Goal: Transaction & Acquisition: Obtain resource

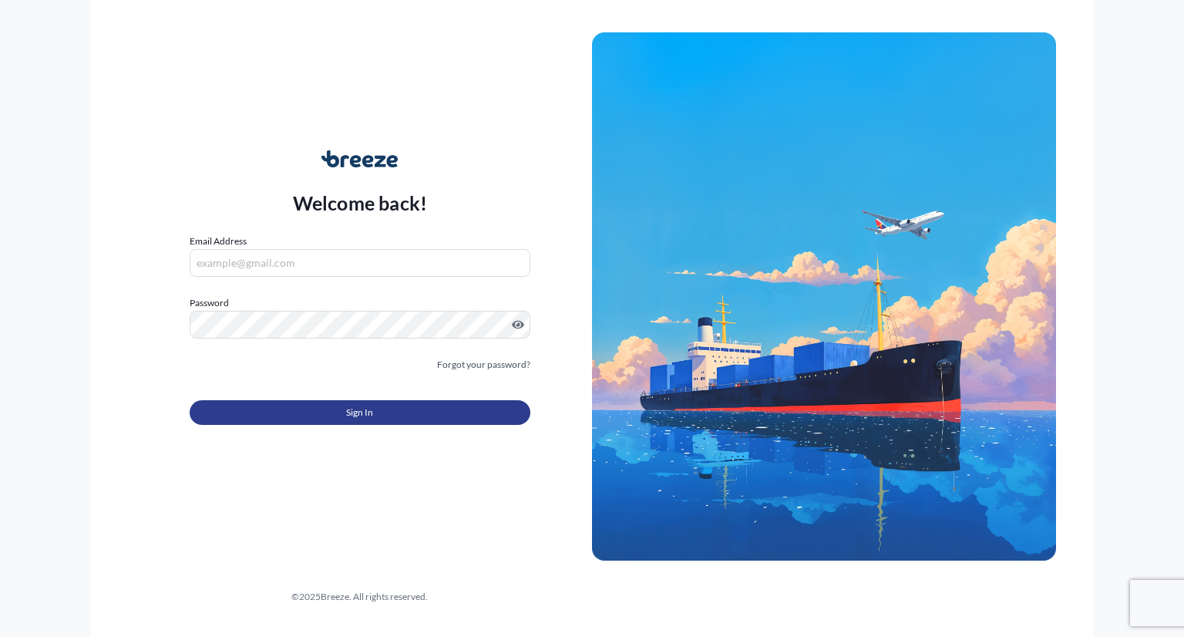
type input "[PERSON_NAME][EMAIL_ADDRESS][DOMAIN_NAME]"
click at [349, 405] on span "Sign In" at bounding box center [359, 412] width 27 height 15
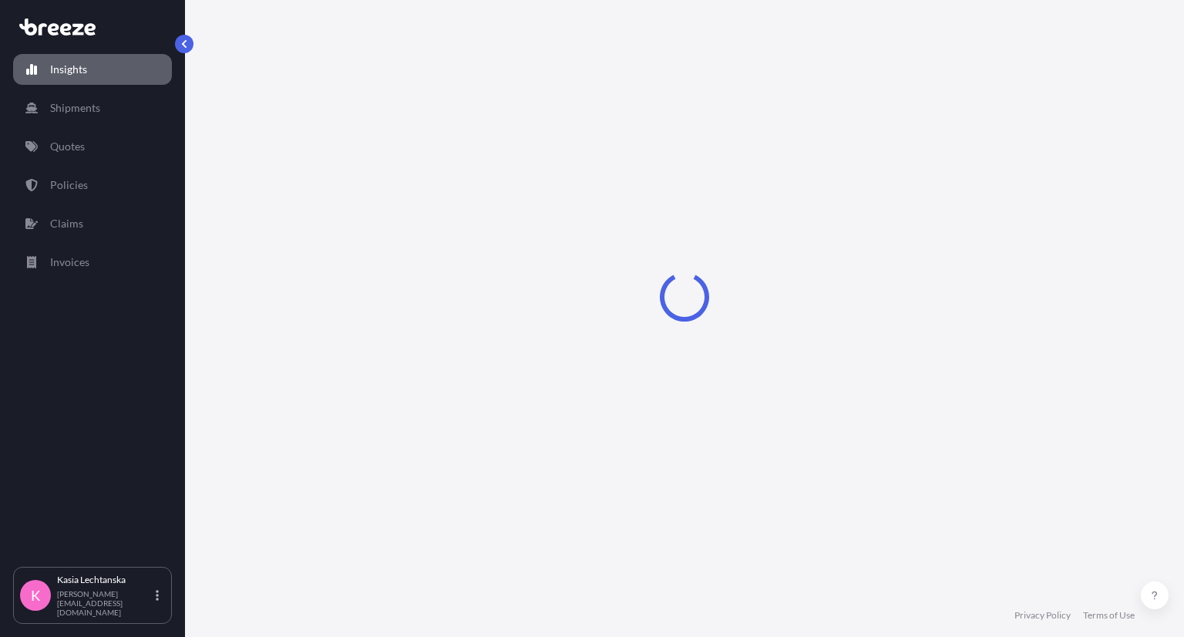
select select "2025"
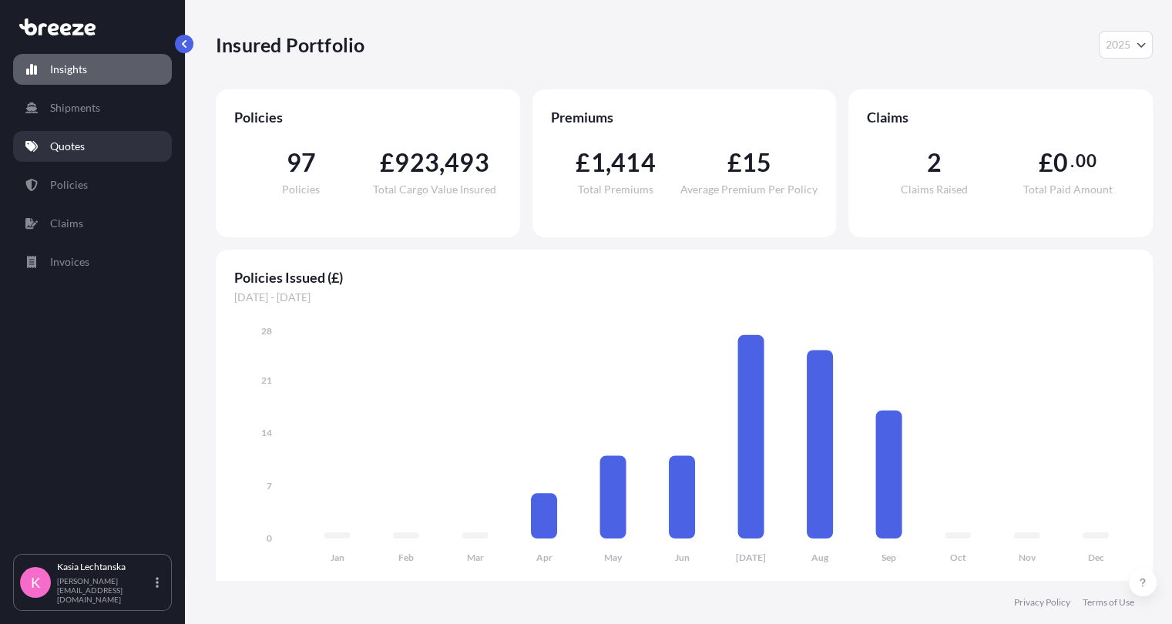
click at [64, 143] on p "Quotes" at bounding box center [67, 146] width 35 height 15
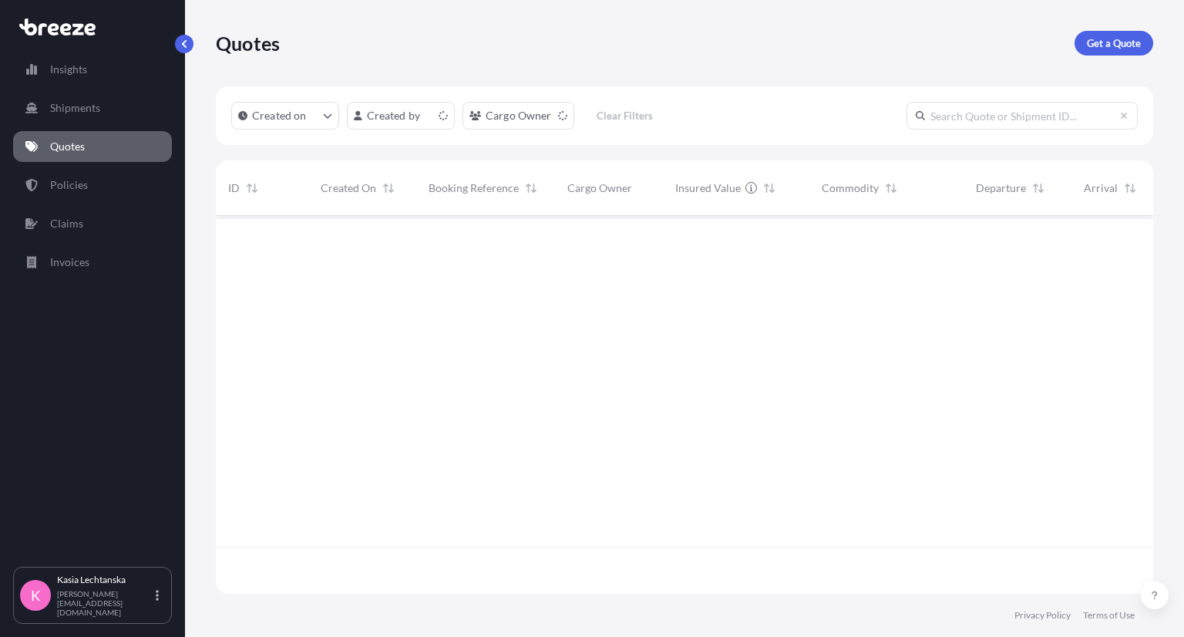
scroll to position [374, 925]
click at [1019, 118] on input "text" at bounding box center [1021, 116] width 231 height 28
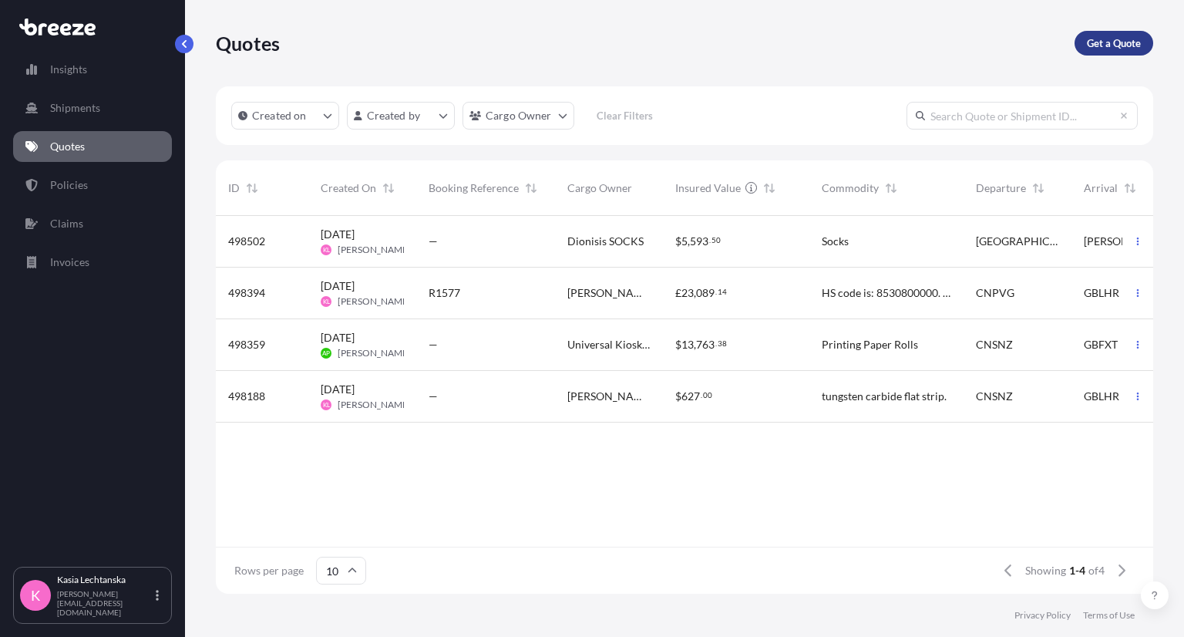
click at [1091, 42] on p "Get a Quote" at bounding box center [1114, 42] width 54 height 15
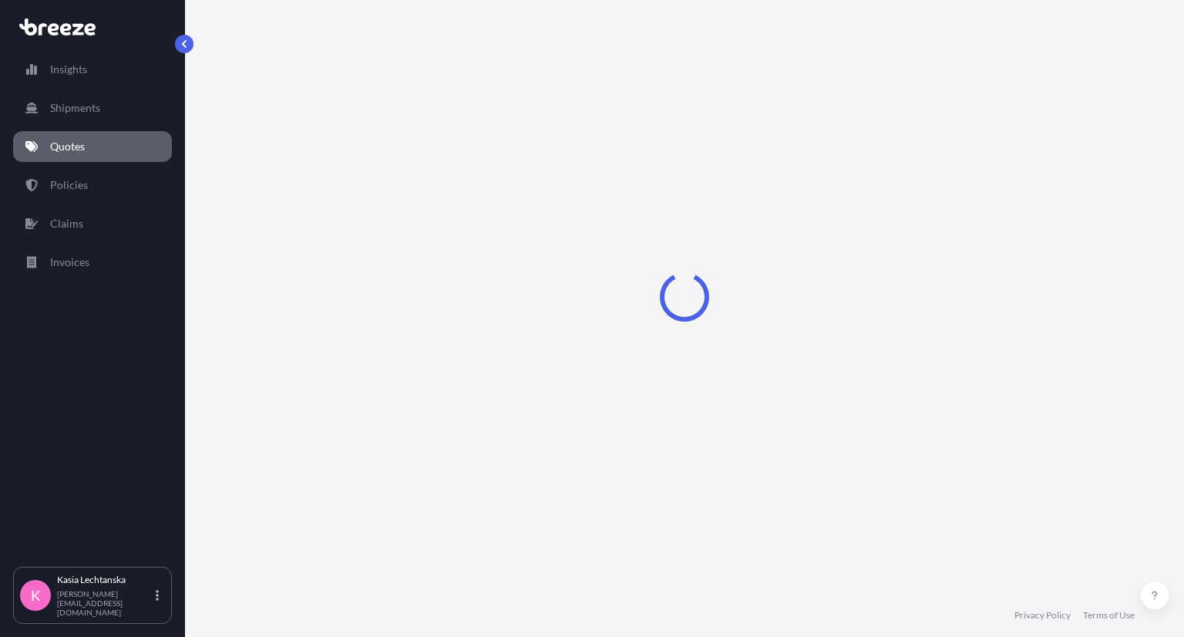
select select "Sea"
select select "1"
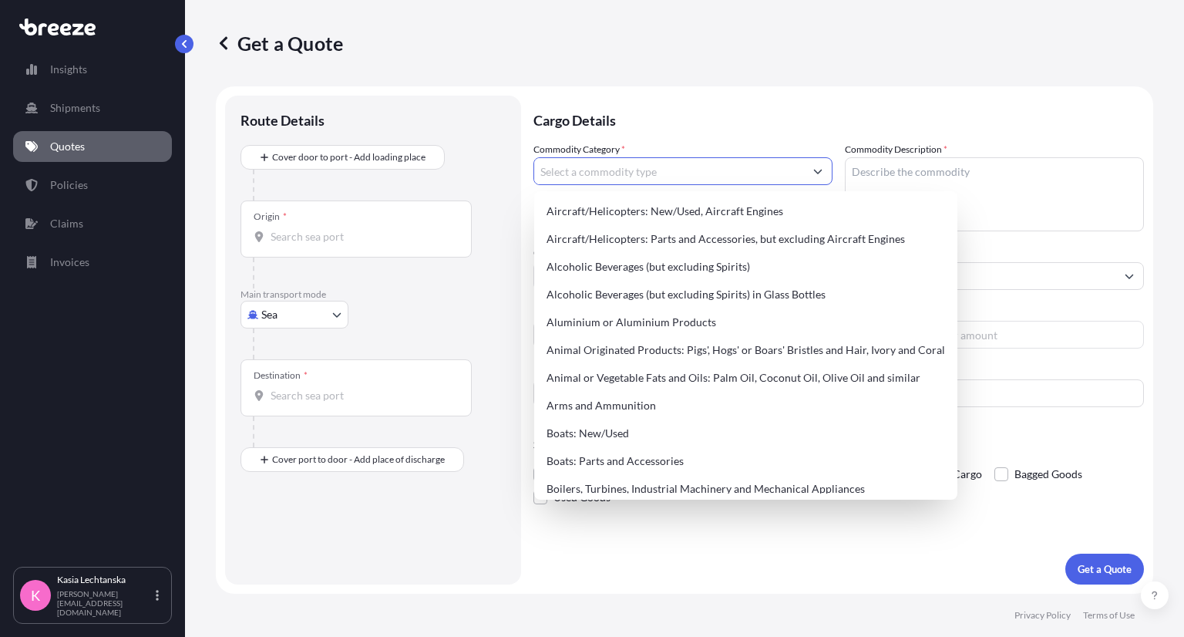
click at [665, 182] on input "Commodity Category *" at bounding box center [669, 171] width 270 height 28
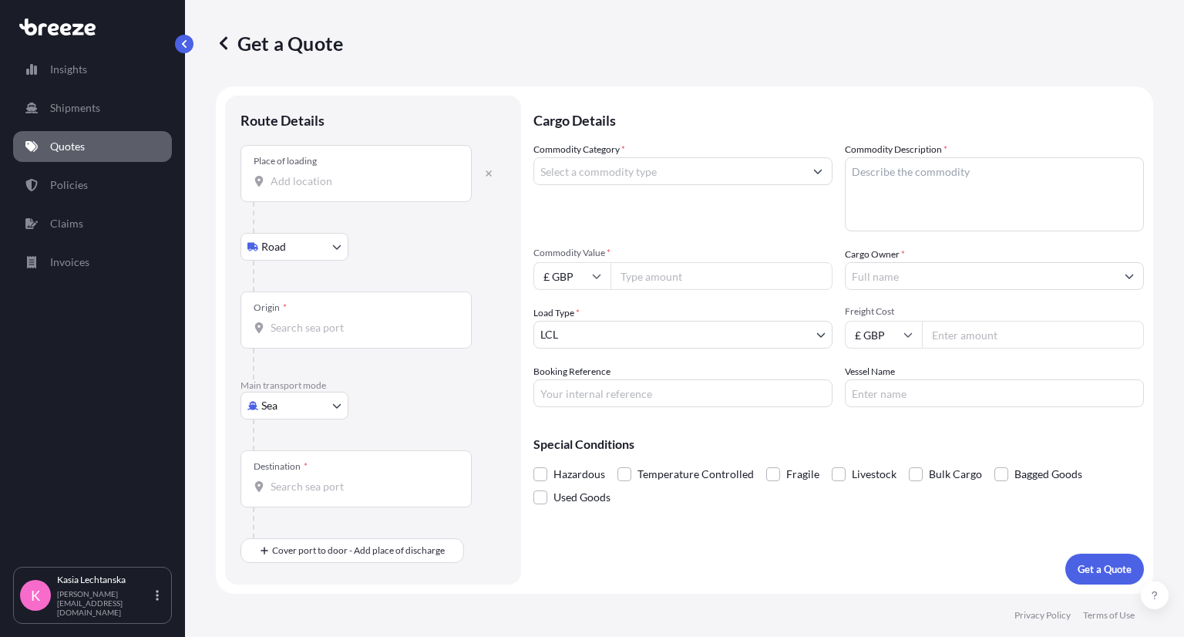
click at [361, 195] on div "Place of loading" at bounding box center [355, 173] width 231 height 57
click at [361, 189] on input "Place of loading" at bounding box center [361, 180] width 182 height 15
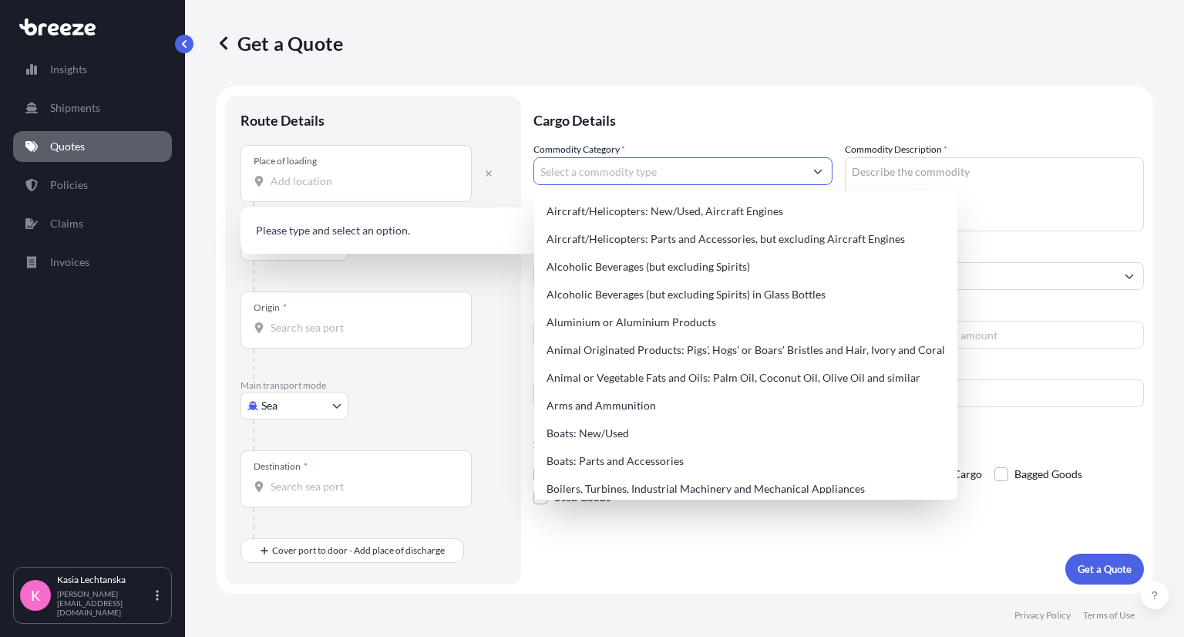
click at [687, 170] on input "Commodity Category *" at bounding box center [669, 171] width 270 height 28
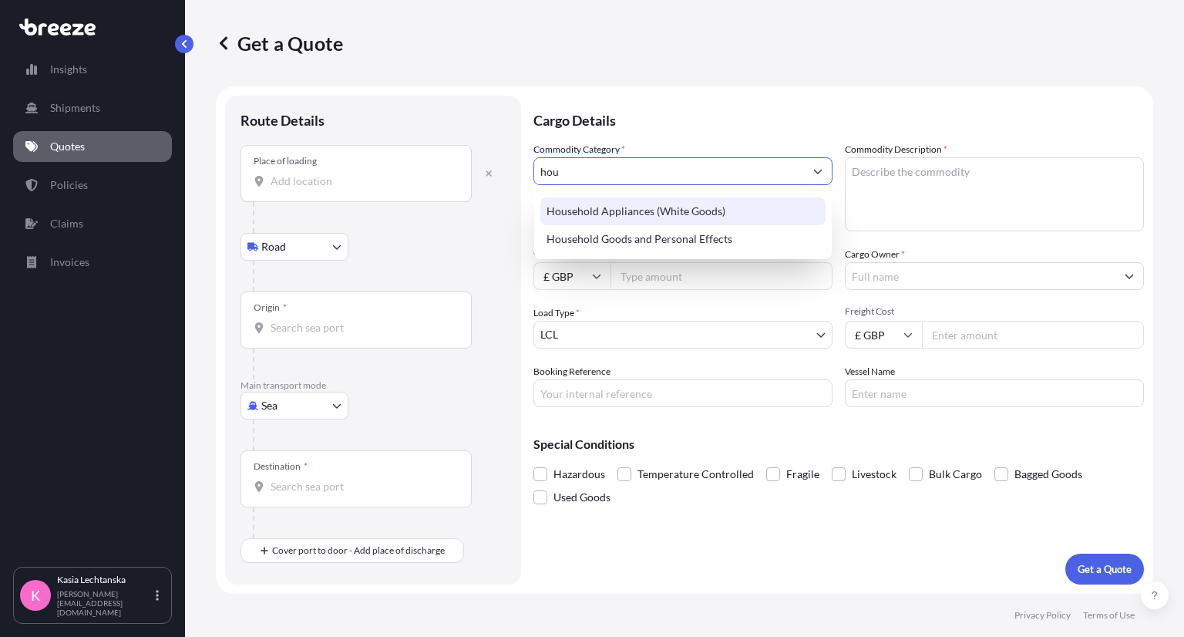
click at [697, 218] on div "Household Appliances (White Goods)" at bounding box center [682, 211] width 285 height 28
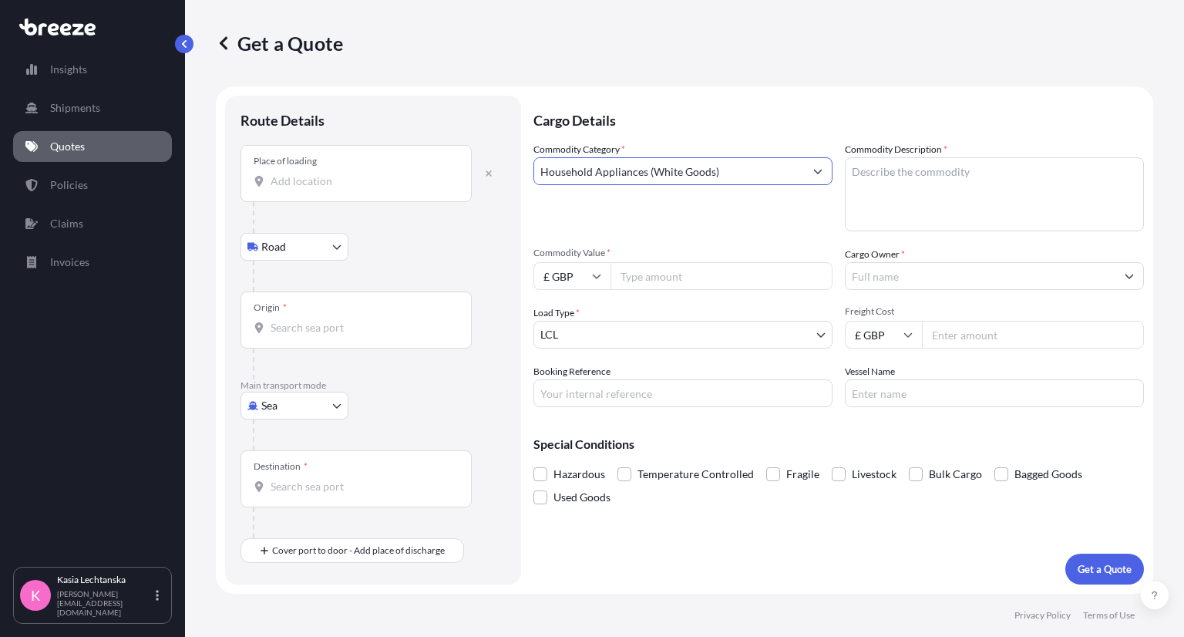
type input "Household Appliances (White Goods)"
click at [908, 186] on textarea "Commodity Description *" at bounding box center [994, 194] width 299 height 74
click at [988, 175] on textarea "Kitchen/sauna/gazebo" at bounding box center [994, 194] width 299 height 74
type textarea "Kitchen/sauna/gazebo/paint rollers/brushes"
click at [578, 280] on input "£ GBP" at bounding box center [571, 276] width 77 height 28
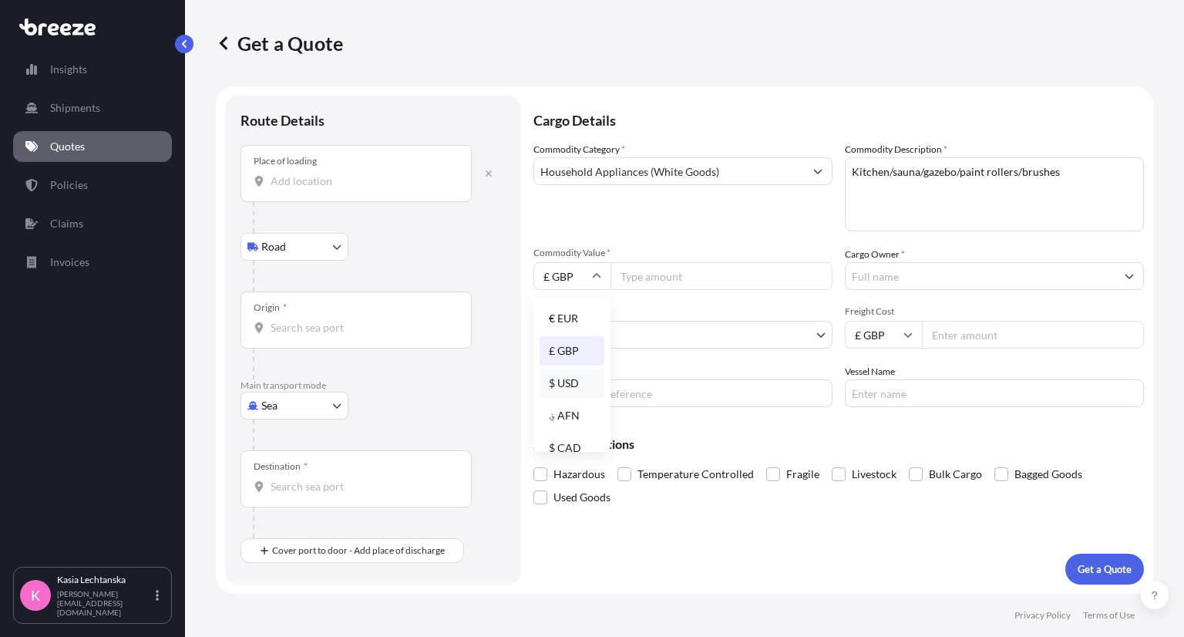
click at [575, 381] on div "$ USD" at bounding box center [571, 382] width 65 height 29
type input "$ USD"
click at [674, 267] on input "Commodity Value *" at bounding box center [721, 276] width 222 height 28
type input "21258"
click at [734, 230] on div "Commodity Category * Household Appliances (White Goods)" at bounding box center [682, 186] width 299 height 89
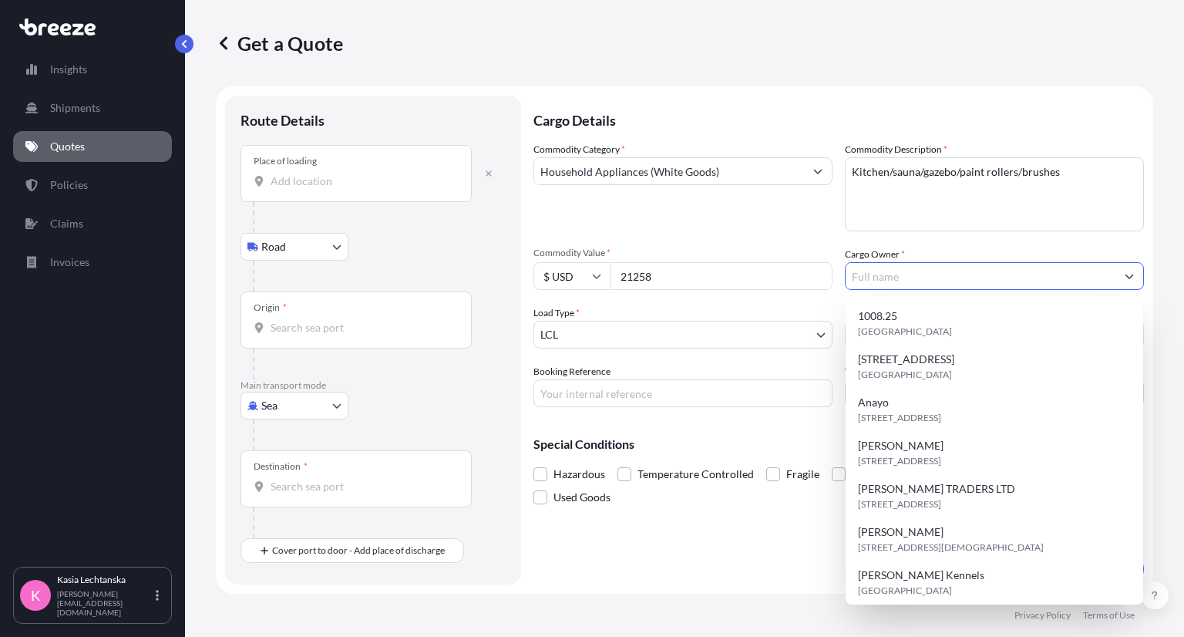
click at [916, 270] on input "Cargo Owner *" at bounding box center [980, 276] width 270 height 28
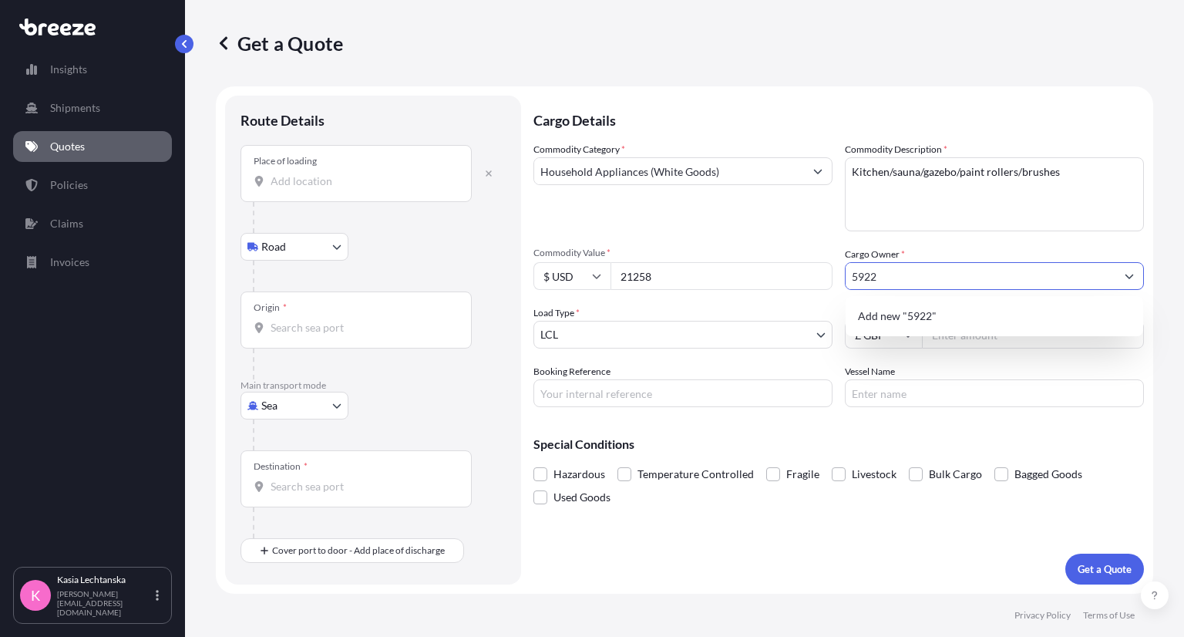
click at [831, 211] on div "Commodity Category * Household Appliances (White Goods)" at bounding box center [682, 186] width 299 height 89
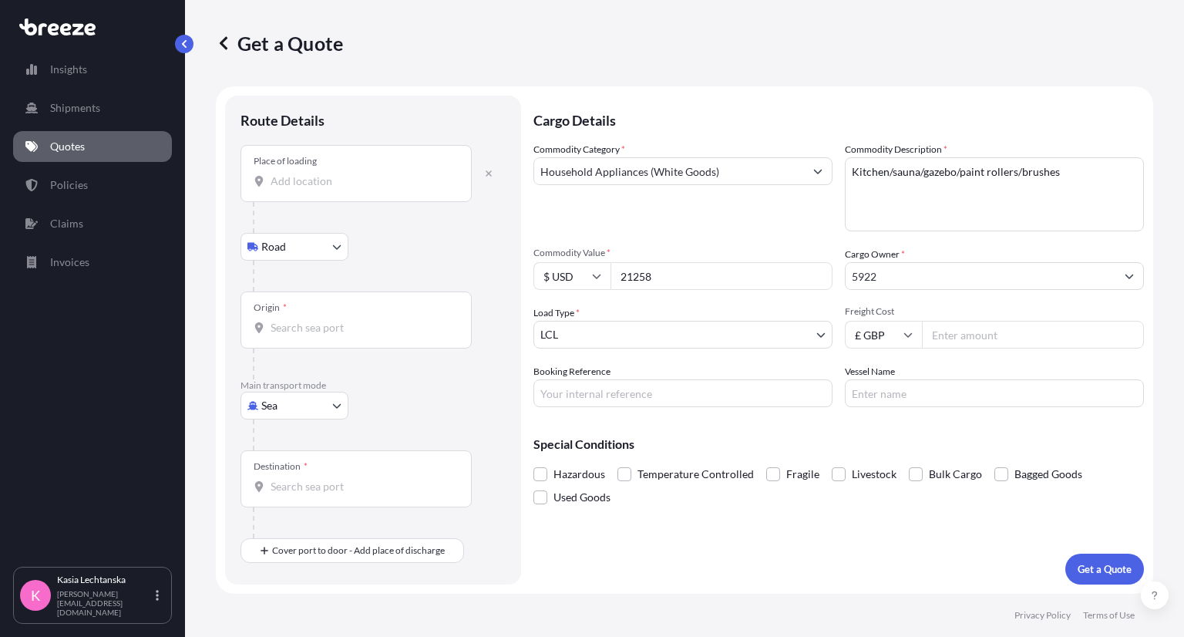
click at [910, 257] on div "Cargo Owner * 5922" at bounding box center [994, 268] width 299 height 43
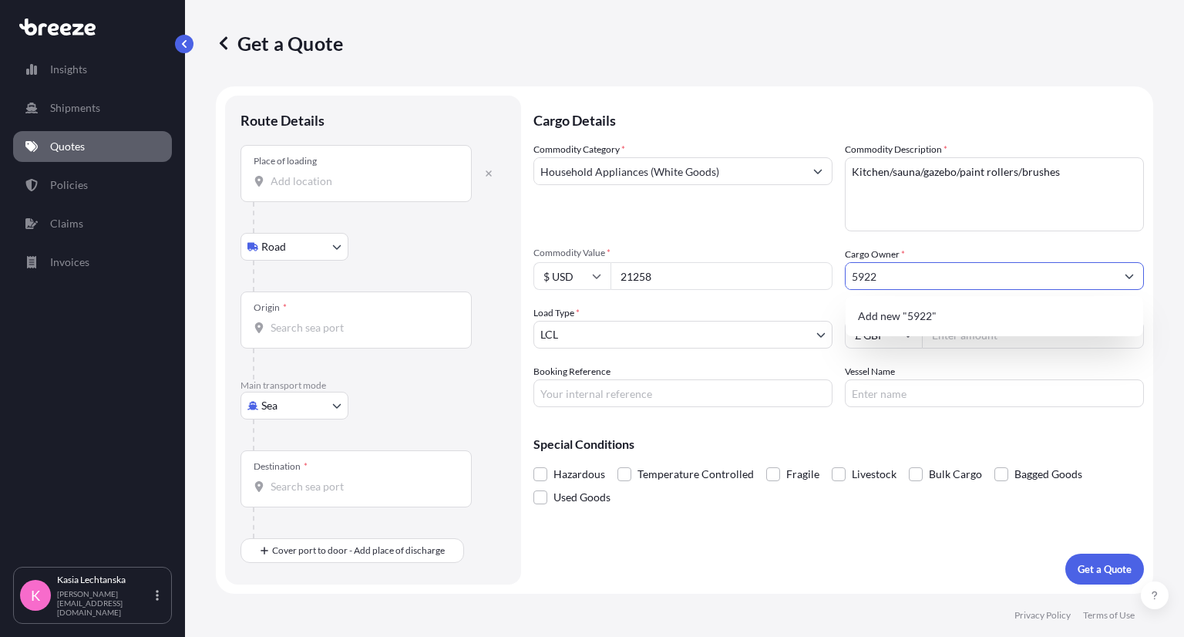
drag, startPoint x: 908, startPoint y: 274, endPoint x: 769, endPoint y: 267, distance: 138.9
click at [769, 267] on div "Commodity Category * Household Appliances (White Goods) Commodity Description *…" at bounding box center [838, 274] width 610 height 265
type input "[PERSON_NAME]"
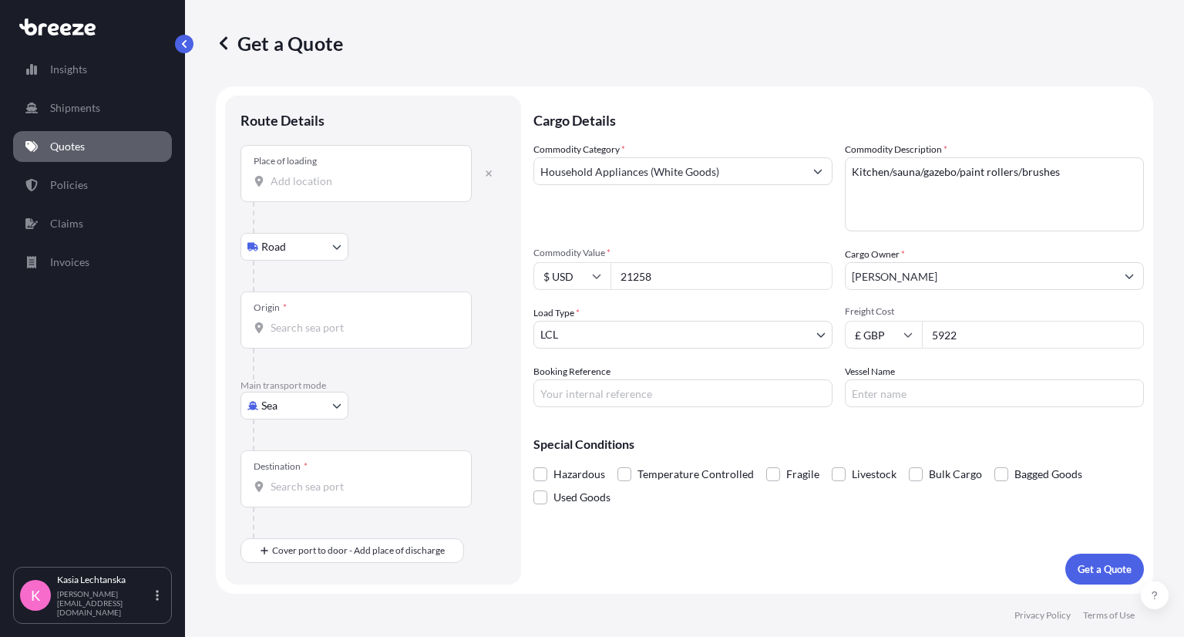
type input "5922"
click at [898, 347] on input "£ GBP" at bounding box center [883, 335] width 77 height 28
click at [885, 448] on div "$ USD" at bounding box center [883, 441] width 65 height 29
type input "$ USD"
click at [640, 400] on input "Booking Reference" at bounding box center [682, 393] width 299 height 28
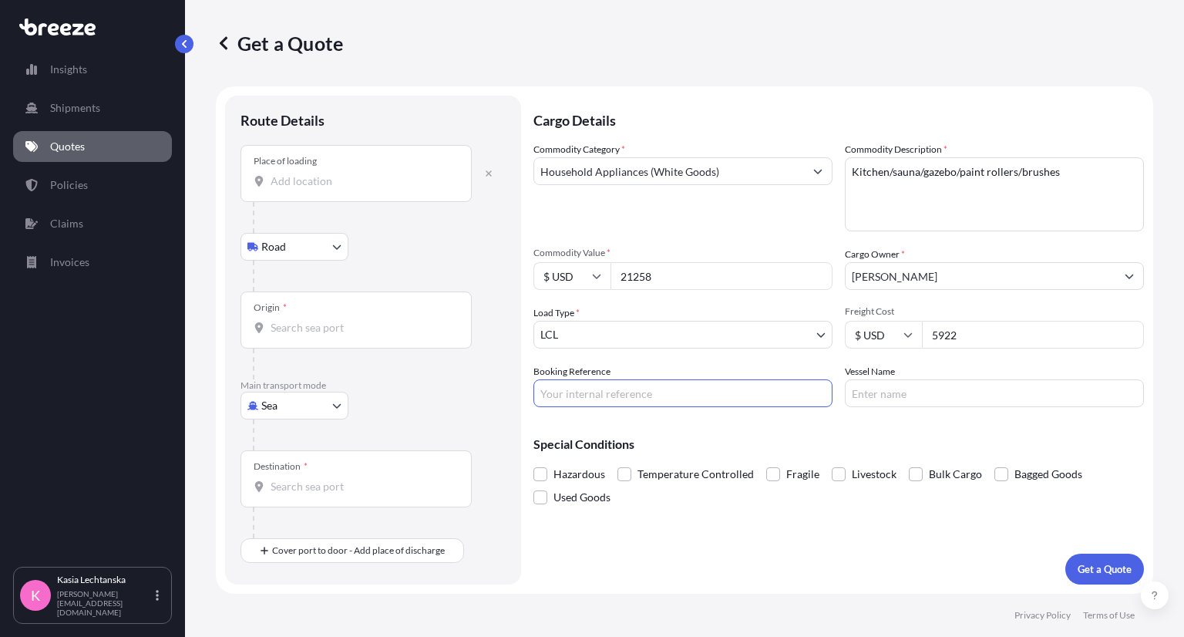
drag, startPoint x: 641, startPoint y: 395, endPoint x: 683, endPoint y: 392, distance: 41.7
click at [641, 395] on input "Booking Reference" at bounding box center [682, 393] width 299 height 28
type input "PRU94470 R1201 44-15918"
click at [345, 171] on div "Place of loading" at bounding box center [355, 173] width 231 height 57
click at [345, 173] on input "Place of loading" at bounding box center [361, 180] width 182 height 15
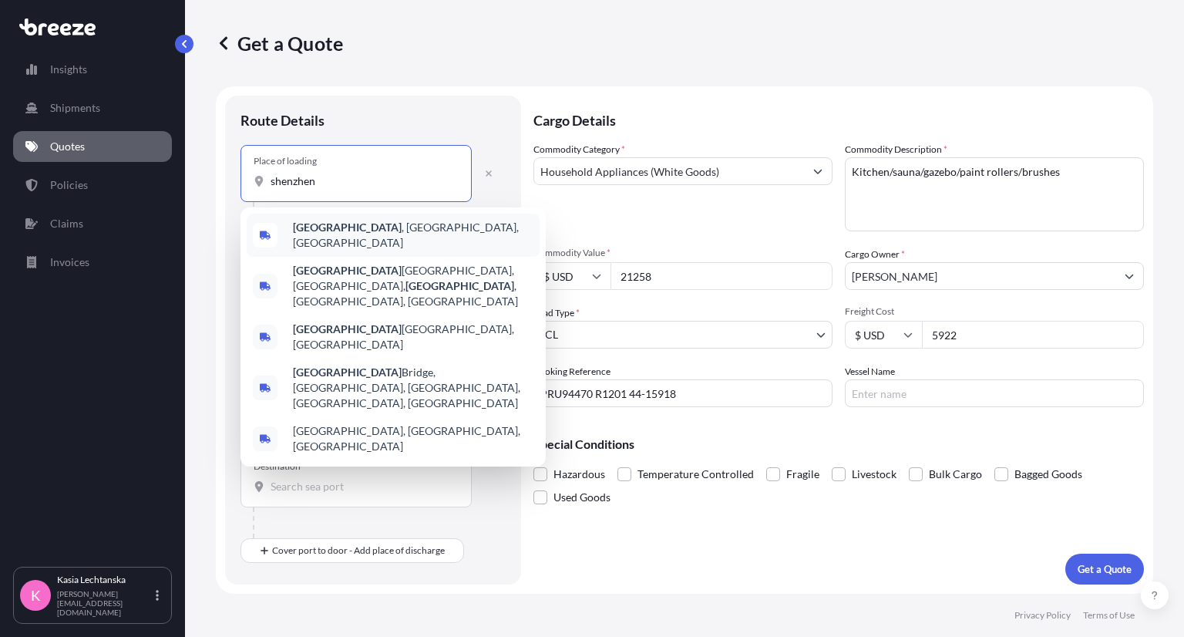
click at [378, 233] on span "[GEOGRAPHIC_DATA] , [GEOGRAPHIC_DATA], [GEOGRAPHIC_DATA]" at bounding box center [413, 235] width 240 height 31
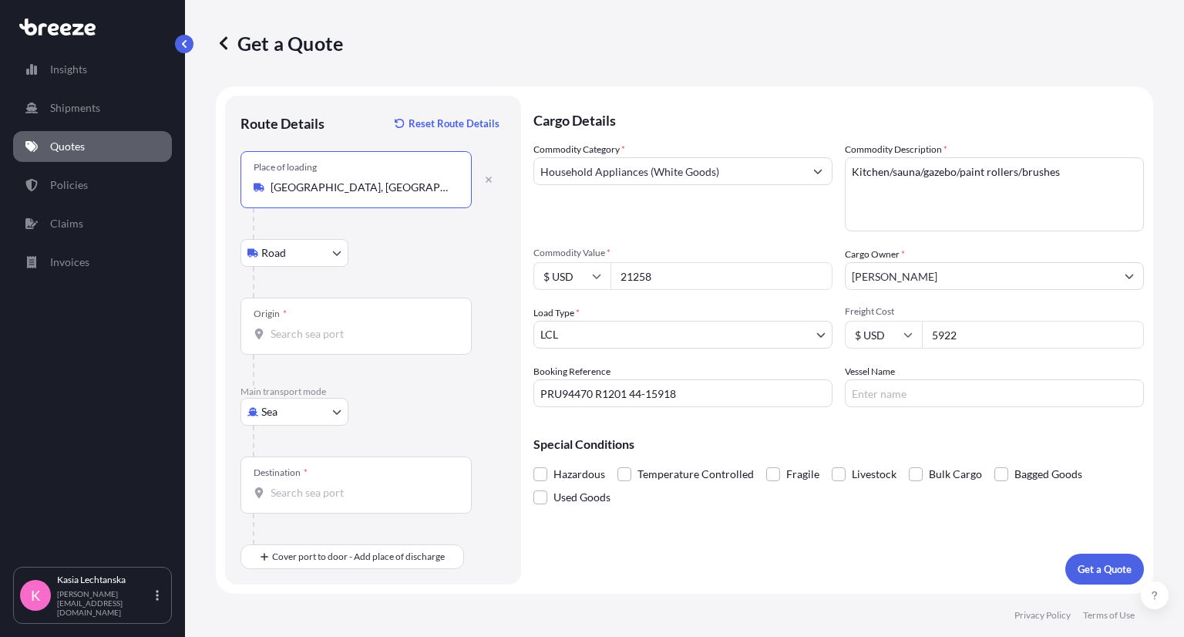
type input "[GEOGRAPHIC_DATA], [GEOGRAPHIC_DATA], [GEOGRAPHIC_DATA]"
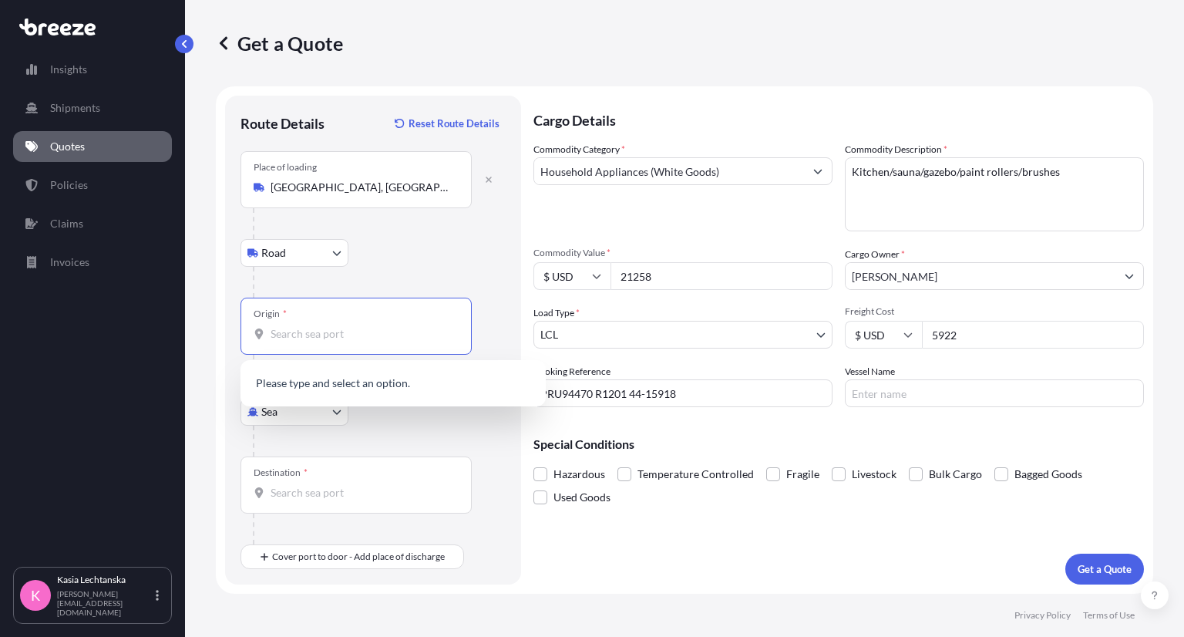
click at [339, 327] on input "Origin *" at bounding box center [361, 333] width 182 height 15
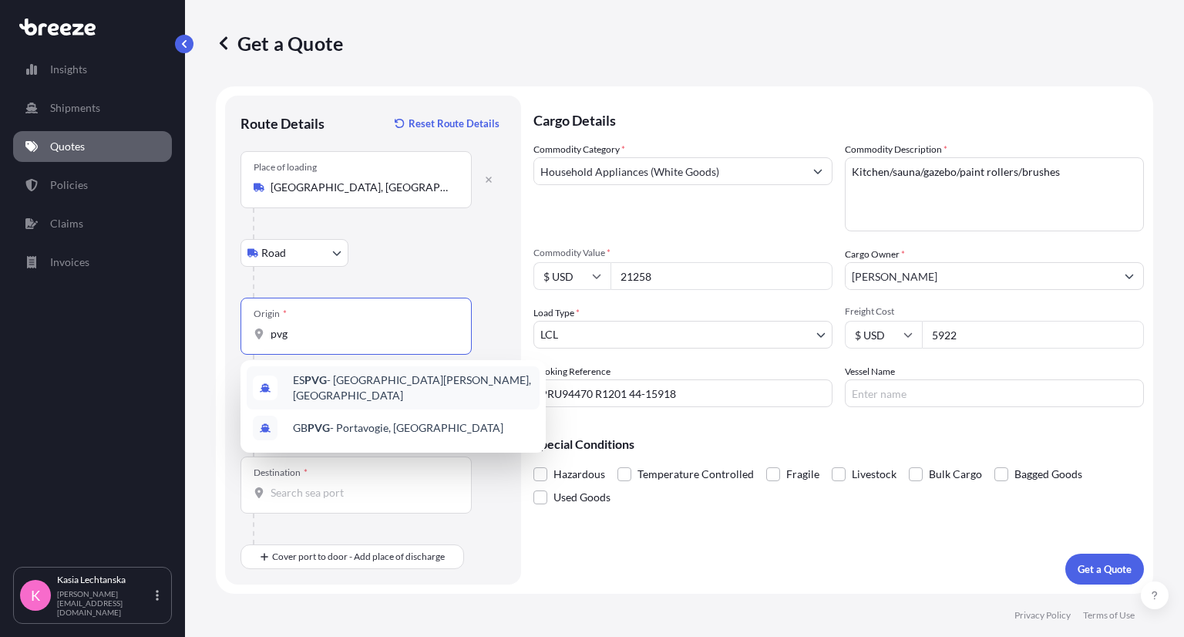
click at [427, 257] on div "Road Road Rail" at bounding box center [372, 253] width 265 height 28
drag, startPoint x: 196, startPoint y: 331, endPoint x: 151, endPoint y: 328, distance: 44.8
click at [151, 328] on div "Insights Shipments Quotes Policies Claims Invoices K [PERSON_NAME] [PERSON_NAME…" at bounding box center [592, 318] width 1184 height 637
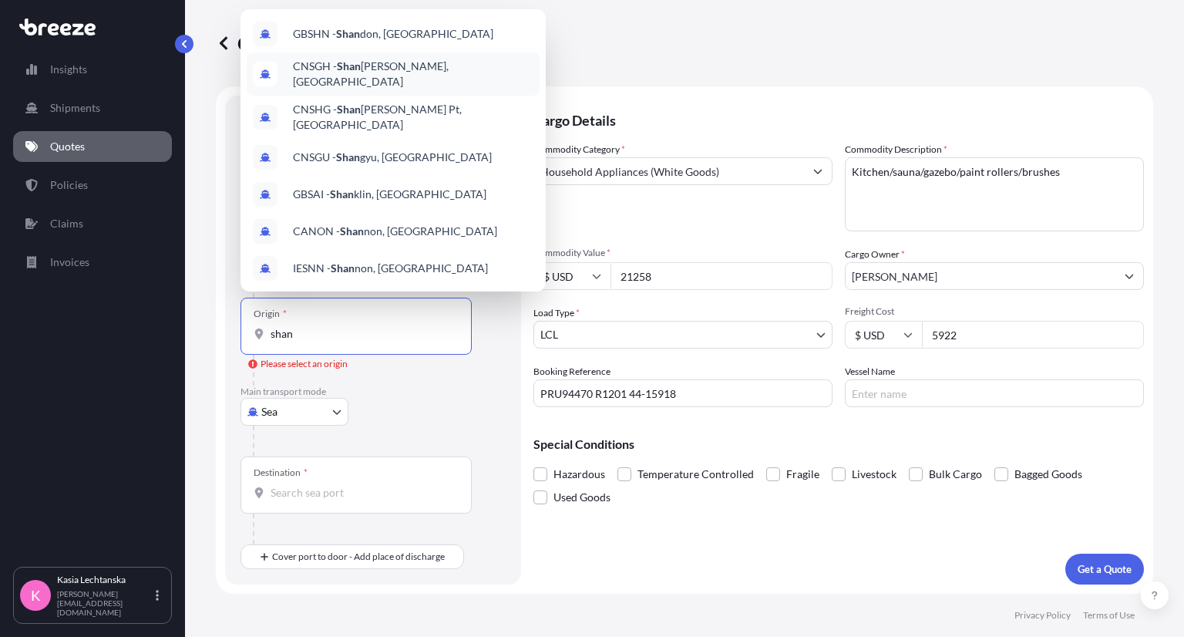
click at [428, 69] on div "CNSGH - [PERSON_NAME], [GEOGRAPHIC_DATA]" at bounding box center [393, 73] width 293 height 43
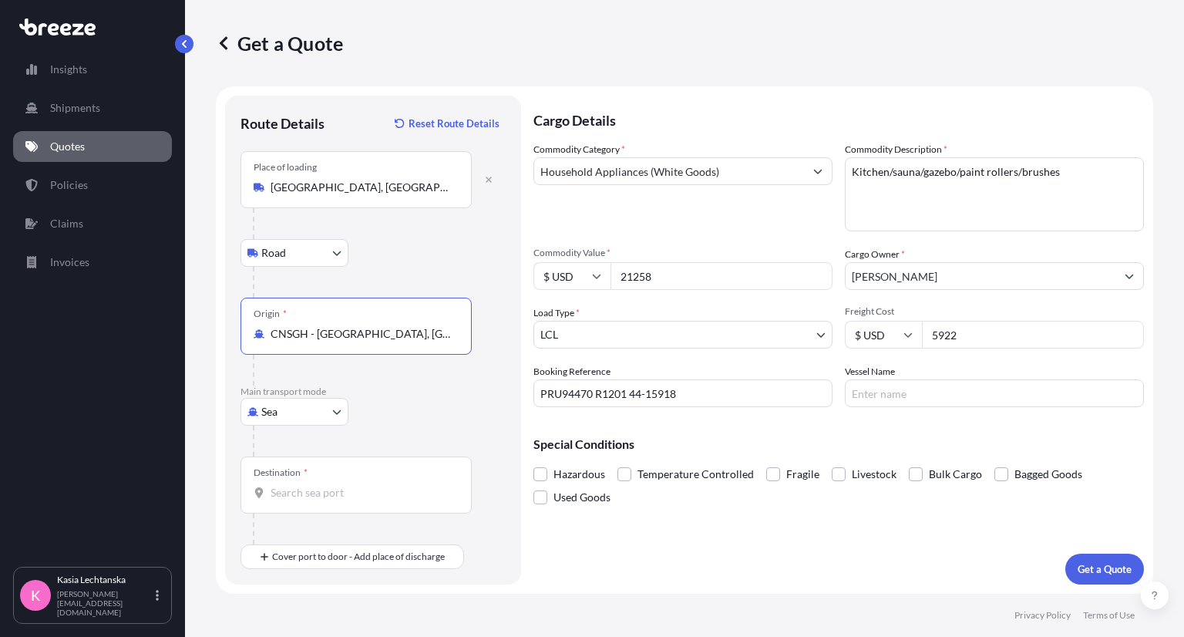
type input "CNSGH - [GEOGRAPHIC_DATA], [GEOGRAPHIC_DATA]"
click at [342, 504] on div "Destination *" at bounding box center [355, 484] width 231 height 57
click at [342, 500] on input "Destination *" at bounding box center [361, 492] width 182 height 15
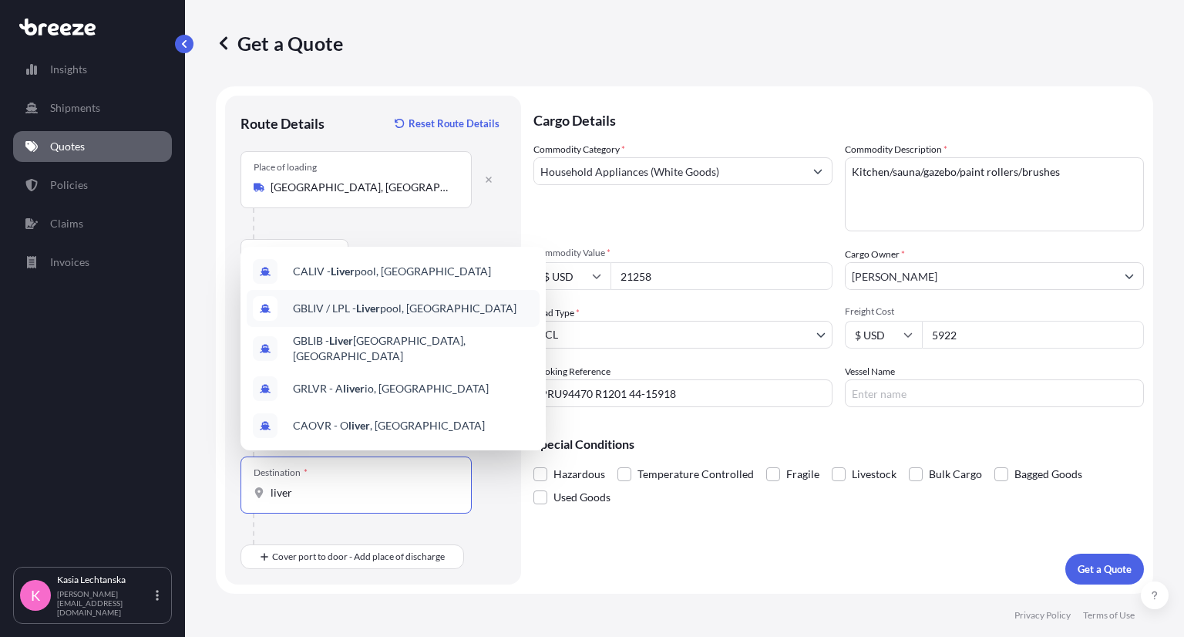
click at [470, 327] on div "GBLIV / LPL - Liver pool, [GEOGRAPHIC_DATA]" at bounding box center [393, 308] width 293 height 37
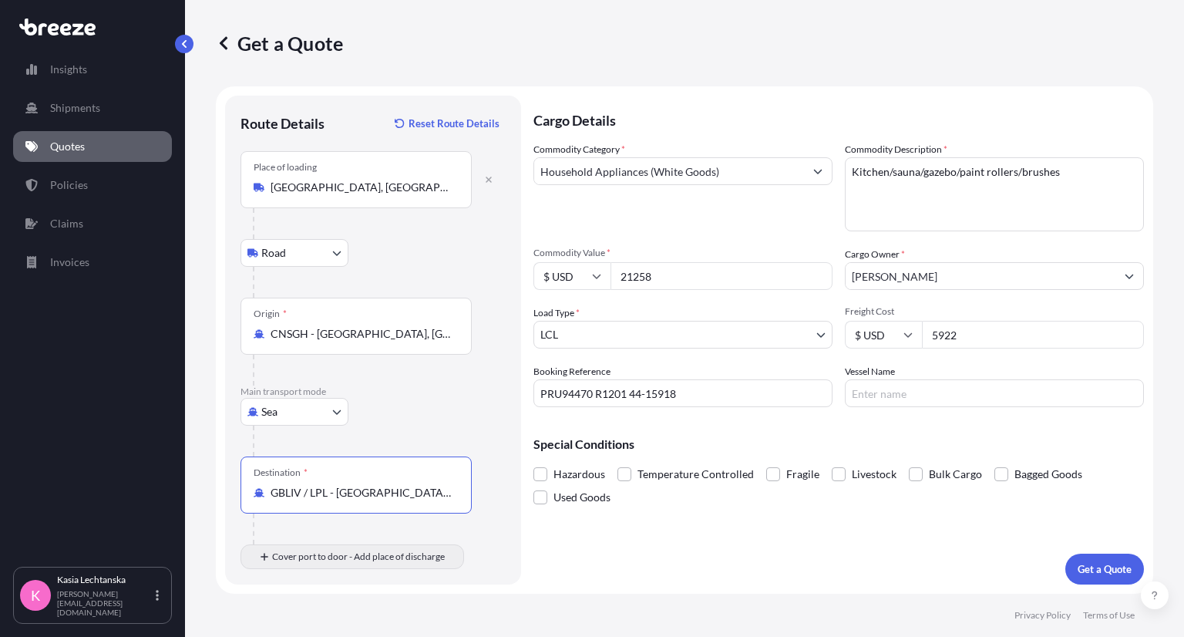
type input "GBLIV / LPL - [GEOGRAPHIC_DATA], [GEOGRAPHIC_DATA]"
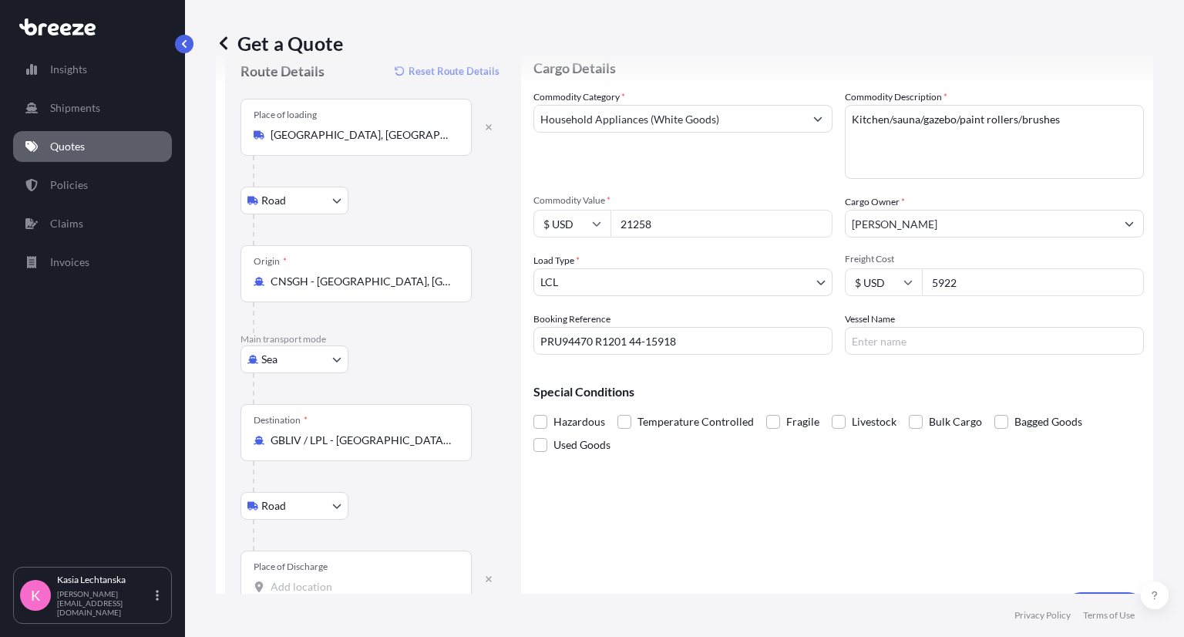
scroll to position [89, 0]
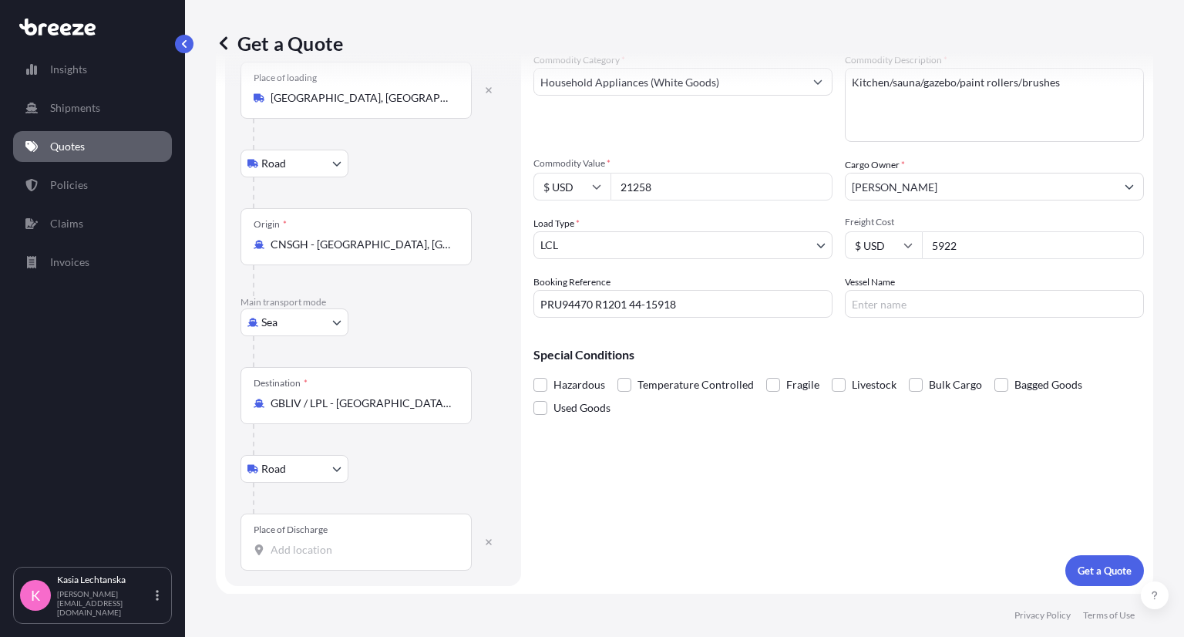
click at [349, 555] on input "Place of Discharge" at bounding box center [361, 549] width 182 height 15
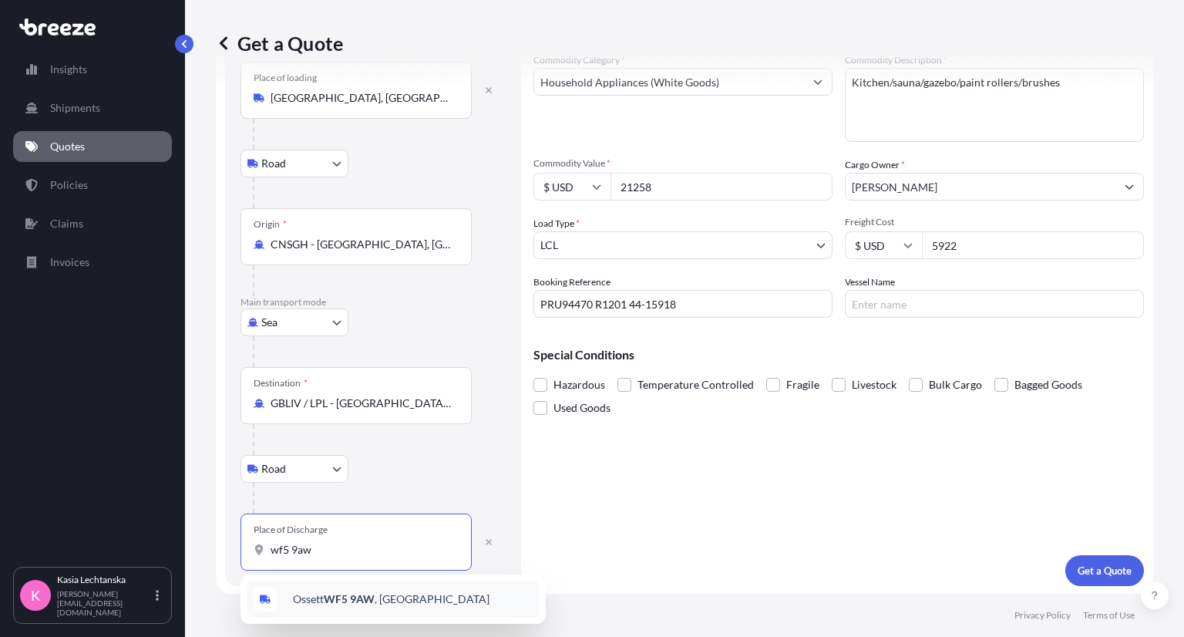
click at [367, 589] on div "Ossett WF5 9AW , [GEOGRAPHIC_DATA]" at bounding box center [393, 598] width 293 height 37
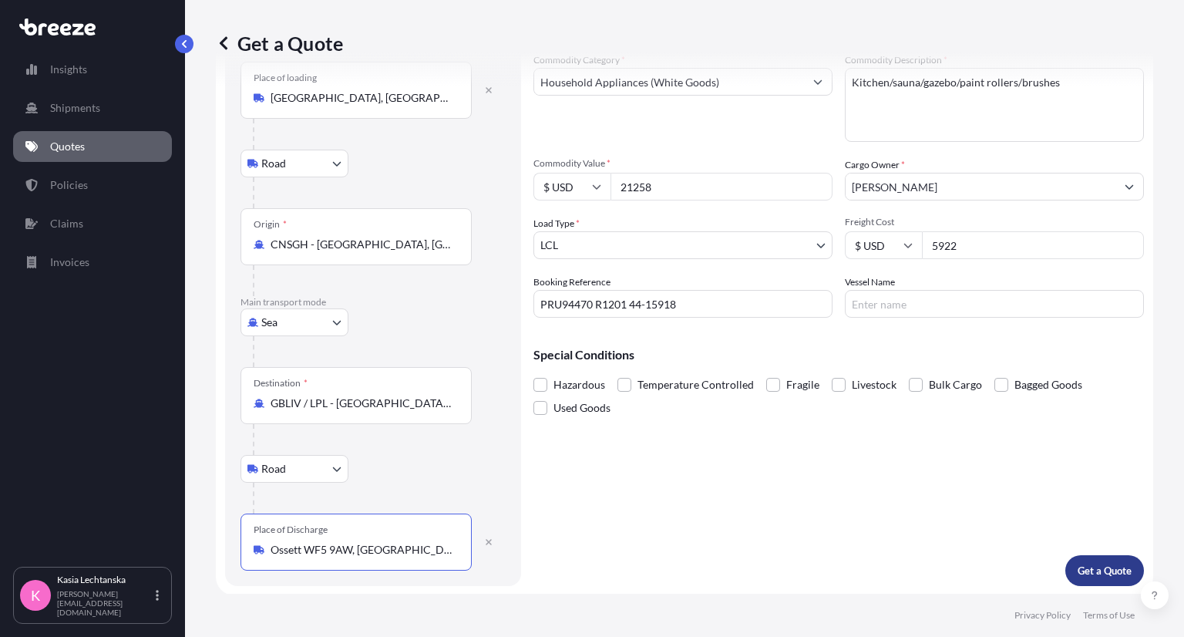
type input "Ossett WF5 9AW, [GEOGRAPHIC_DATA]"
click at [1102, 565] on p "Get a Quote" at bounding box center [1104, 570] width 54 height 15
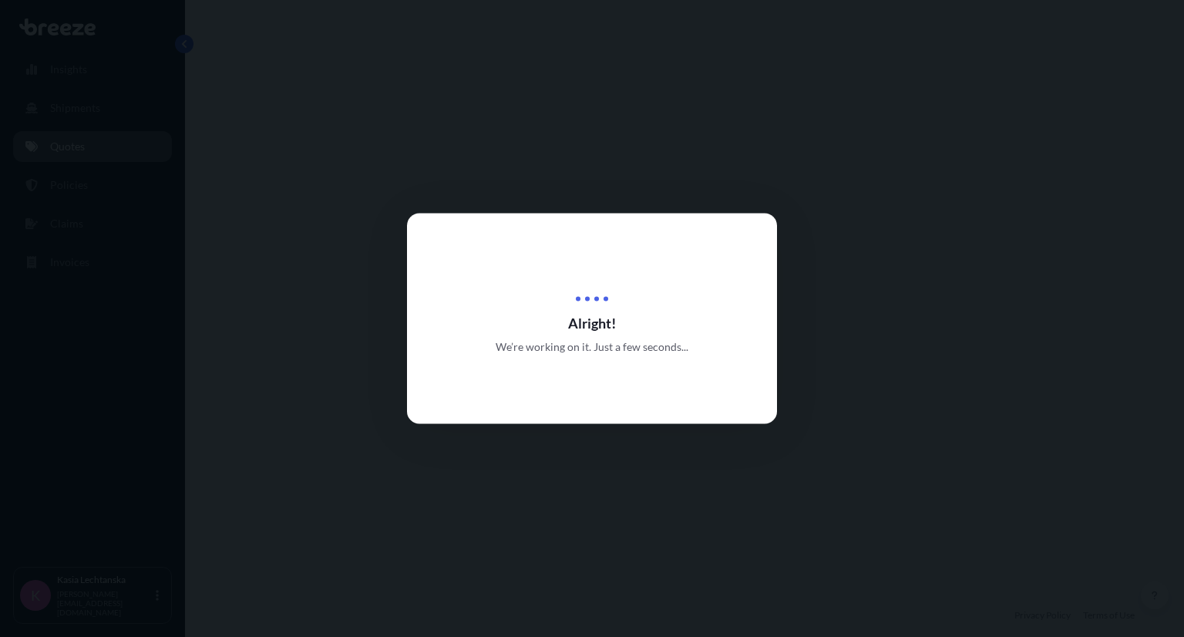
select select "Road"
select select "Sea"
select select "Road"
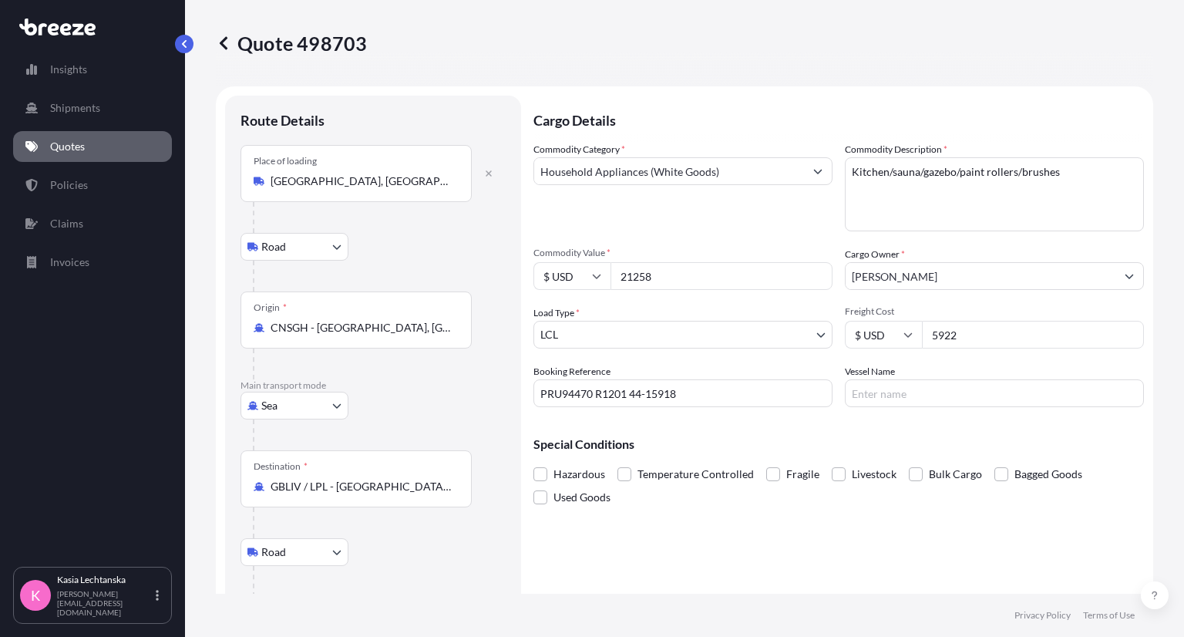
click at [593, 335] on body "Insights Shipments Quotes Policies Claims Invoices K [PERSON_NAME] [PERSON_NAME…" at bounding box center [592, 318] width 1184 height 637
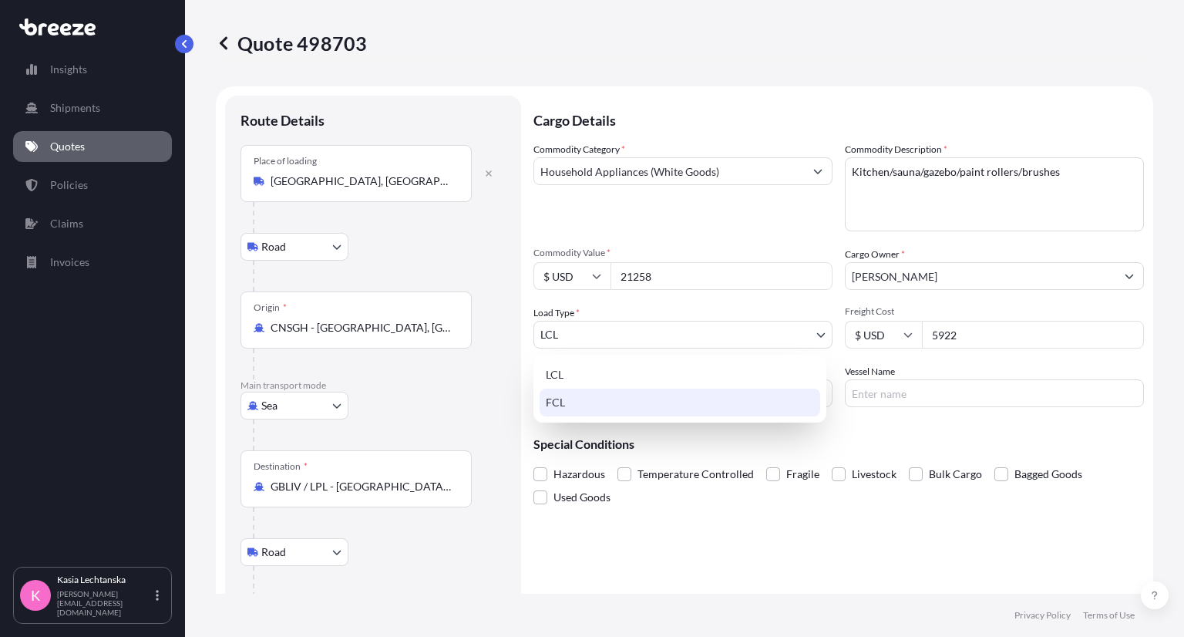
click at [586, 399] on div "FCL" at bounding box center [679, 402] width 280 height 28
select select "2"
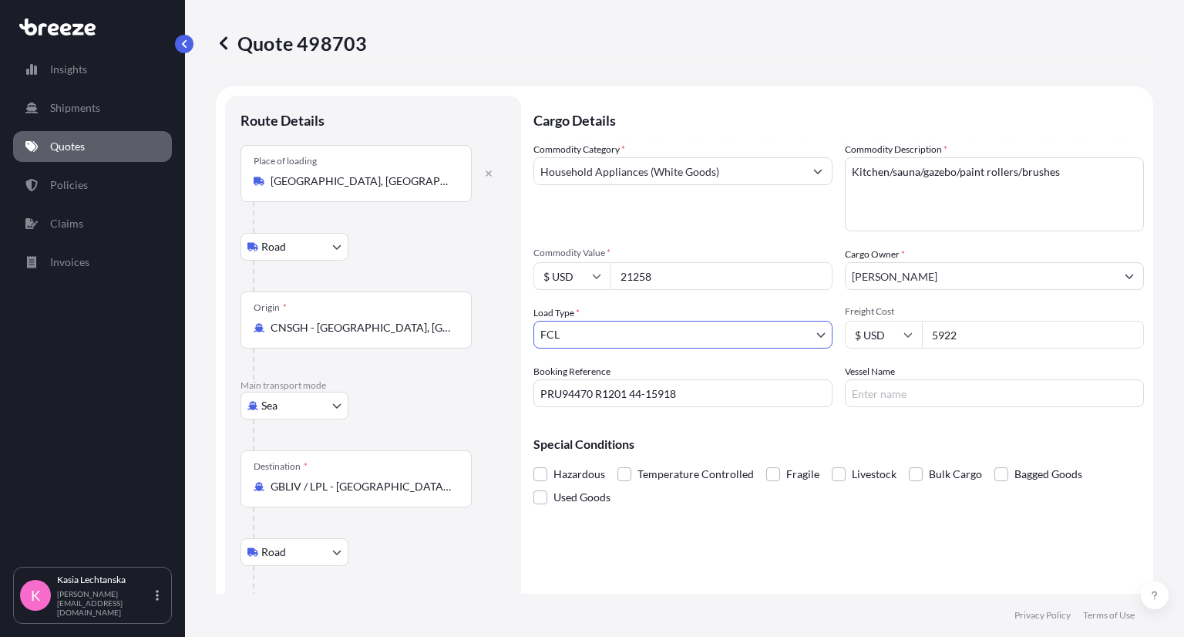
click at [1081, 171] on textarea "Kitchen/sauna/gazebo/paint rollers/brushes" at bounding box center [994, 194] width 299 height 74
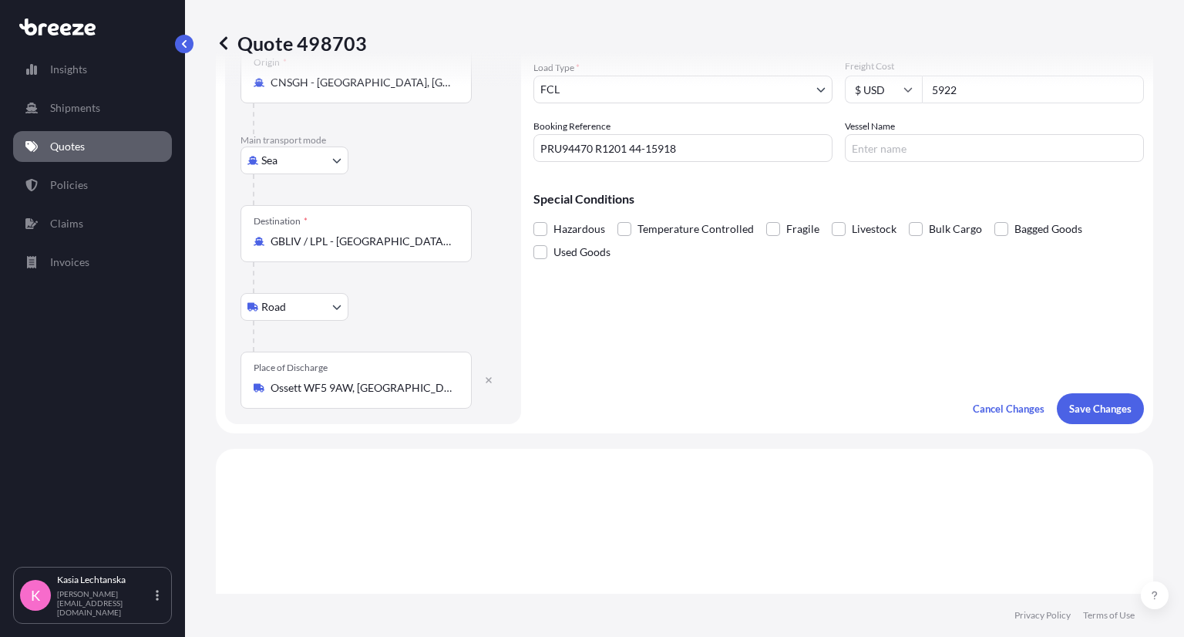
scroll to position [231, 0]
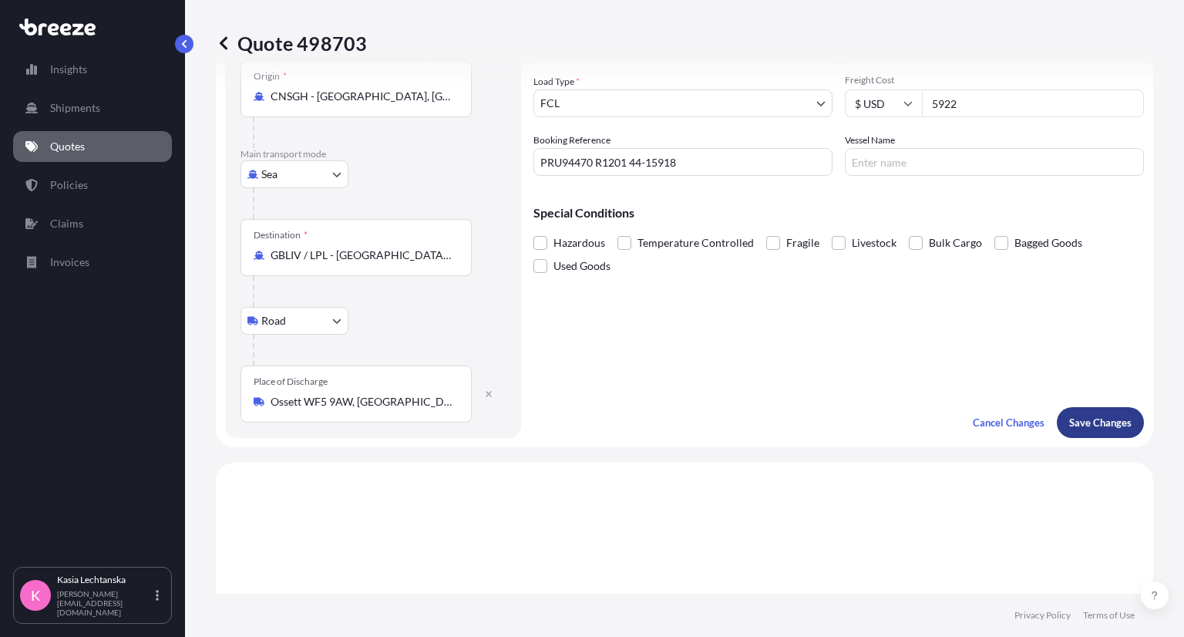
click at [1083, 418] on p "Save Changes" at bounding box center [1100, 422] width 62 height 15
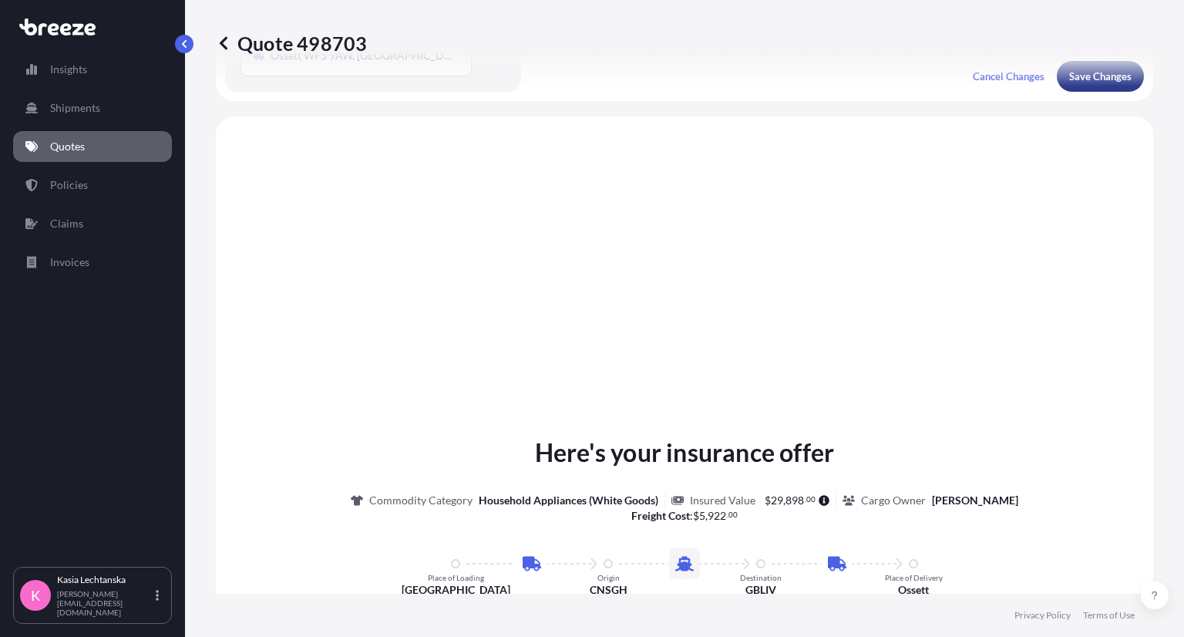
scroll to position [615, 0]
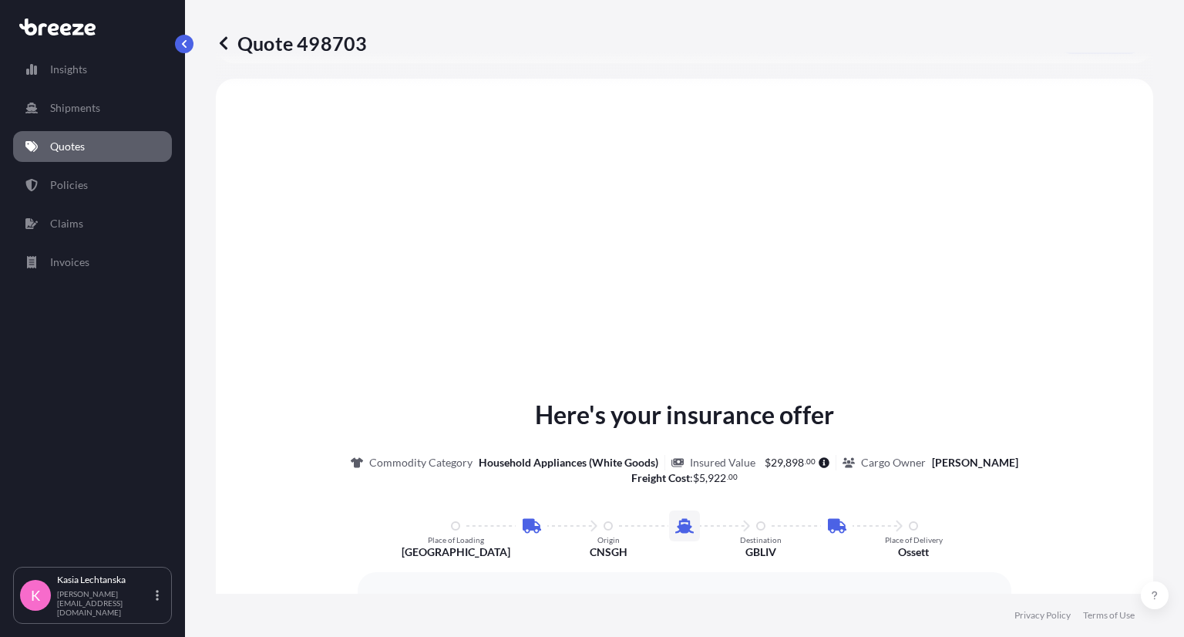
select select "Road"
select select "Sea"
select select "Road"
select select "2"
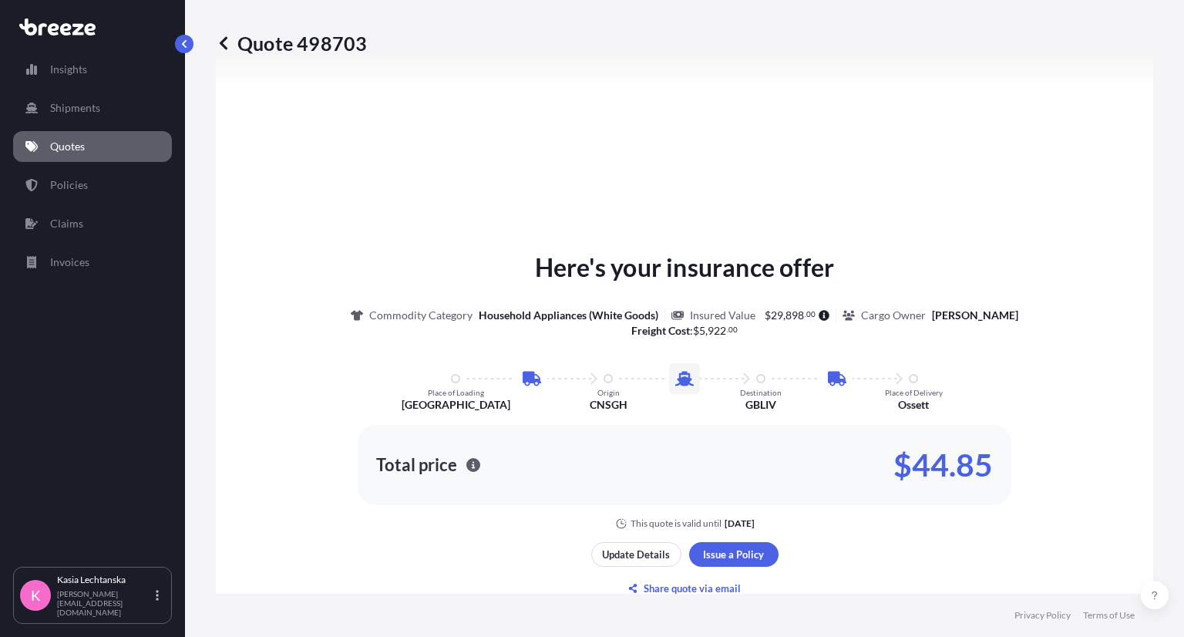
scroll to position [1077, 0]
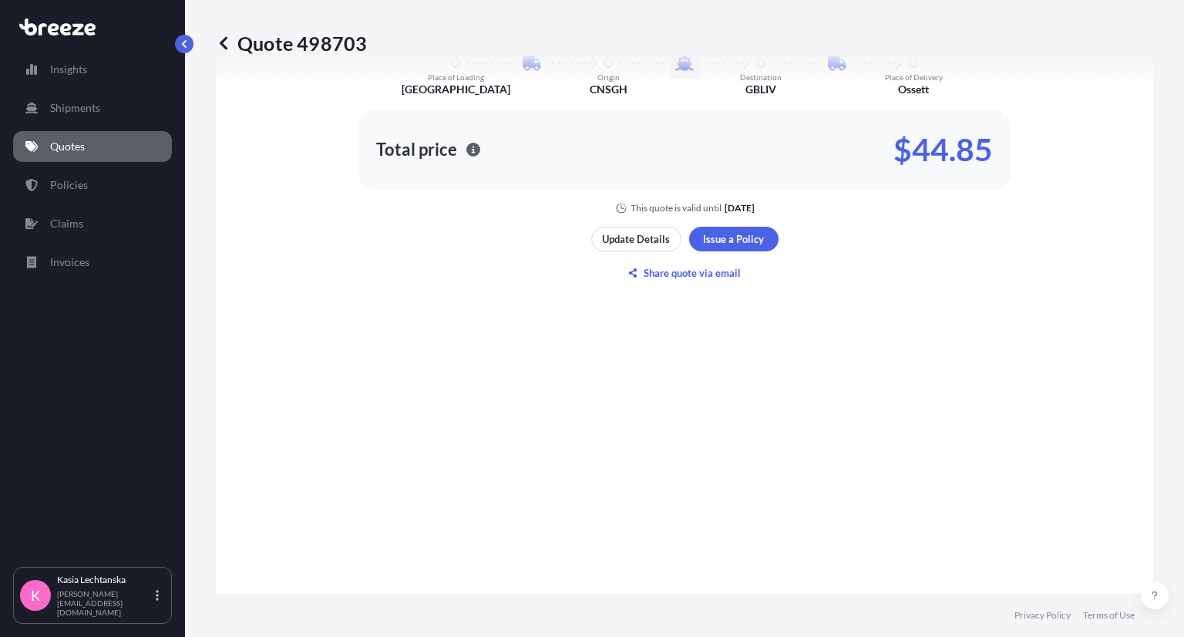
click at [848, 434] on div "Here's your insurance offer Commodity Category Household Appliances (White Good…" at bounding box center [684, 109] width 894 height 943
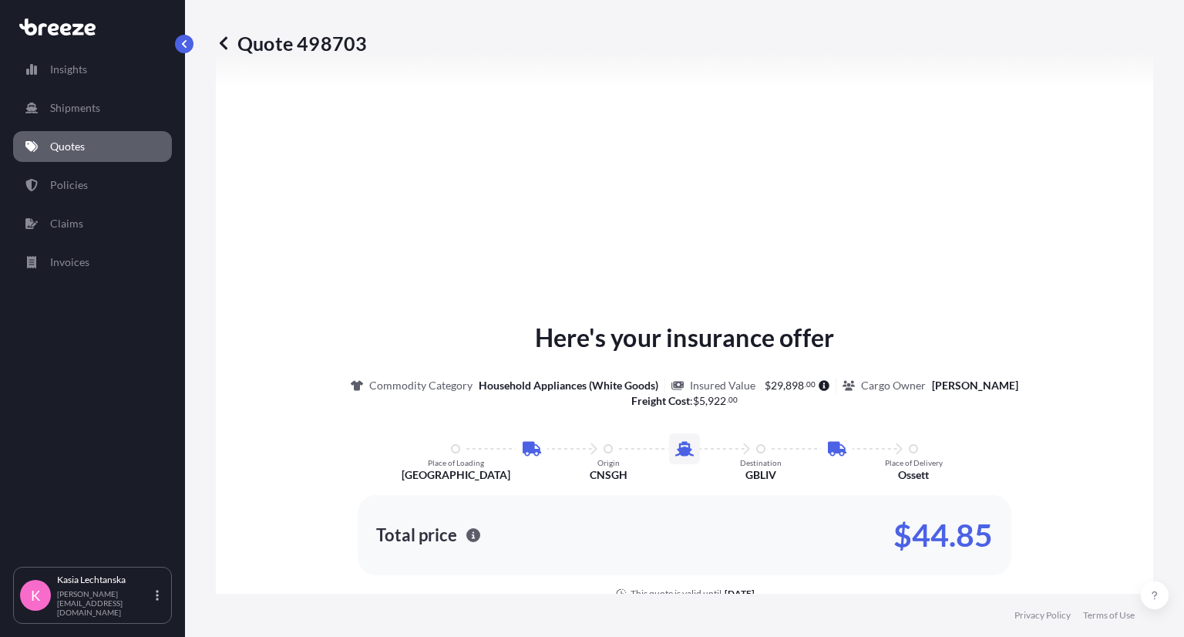
scroll to position [461, 0]
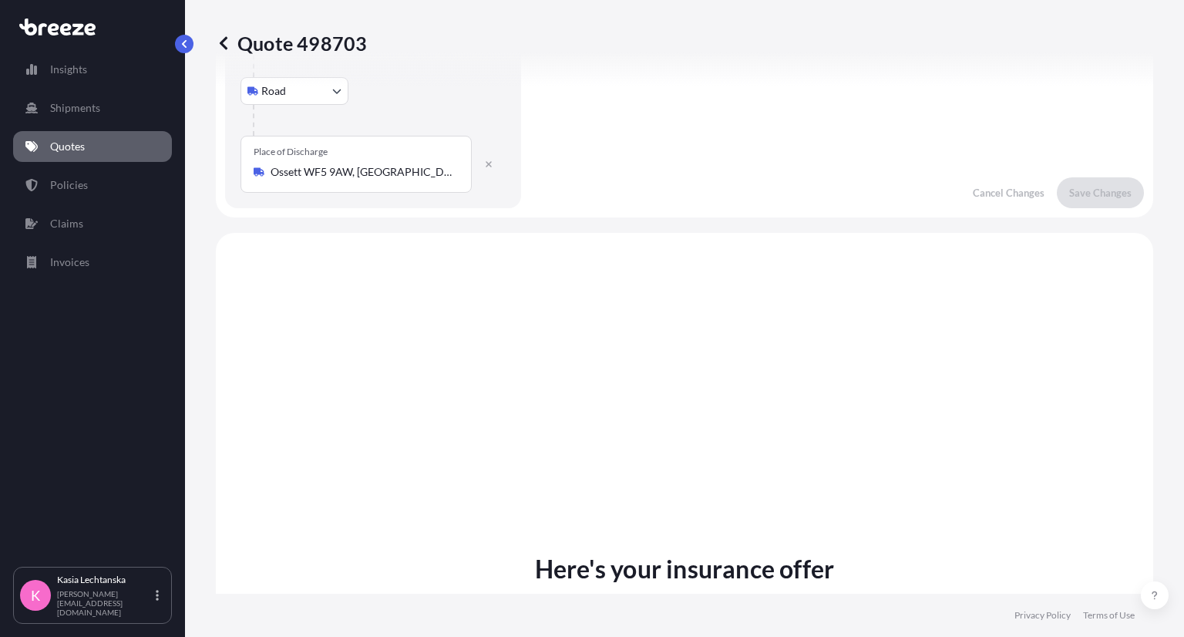
click at [106, 157] on link "Quotes" at bounding box center [92, 146] width 159 height 31
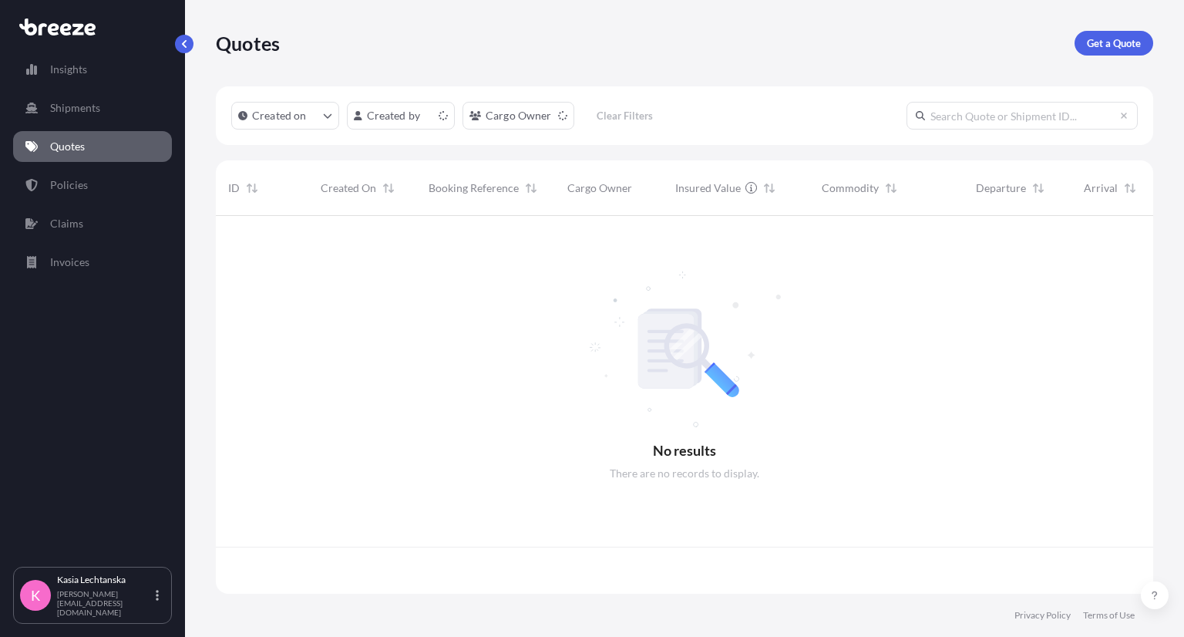
scroll to position [374, 925]
